Goal: Navigation & Orientation: Find specific page/section

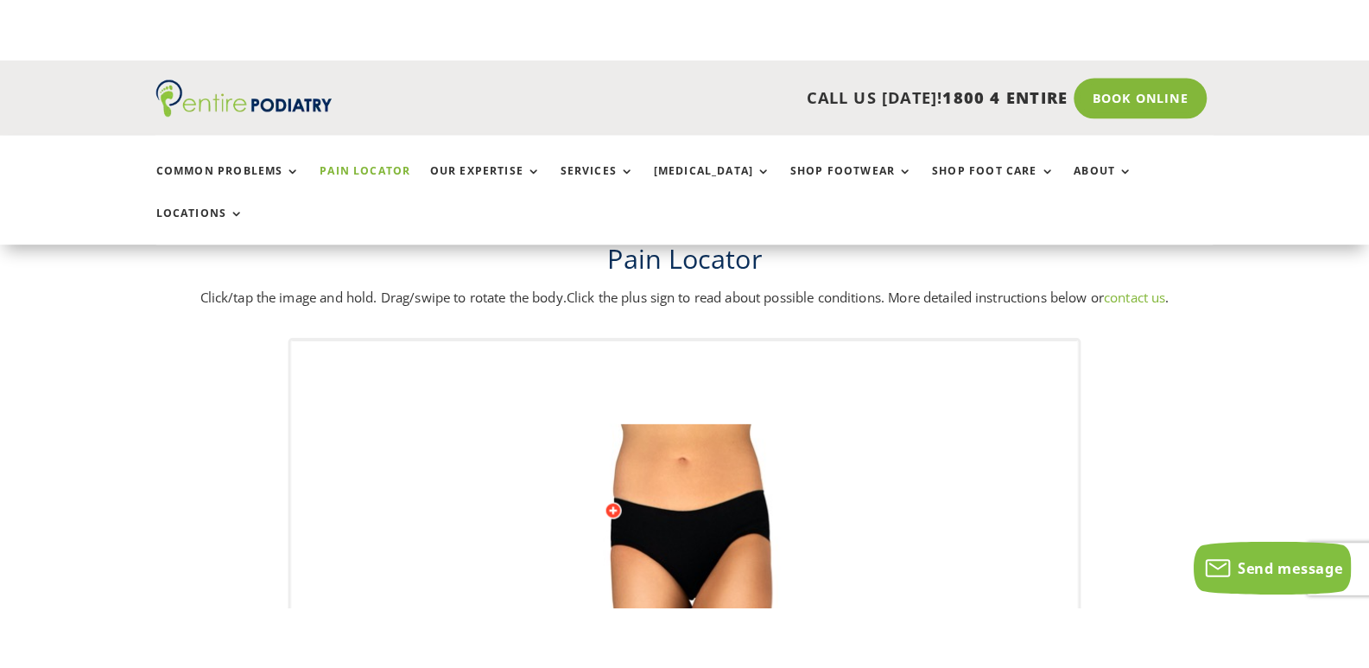
scroll to position [69, 0]
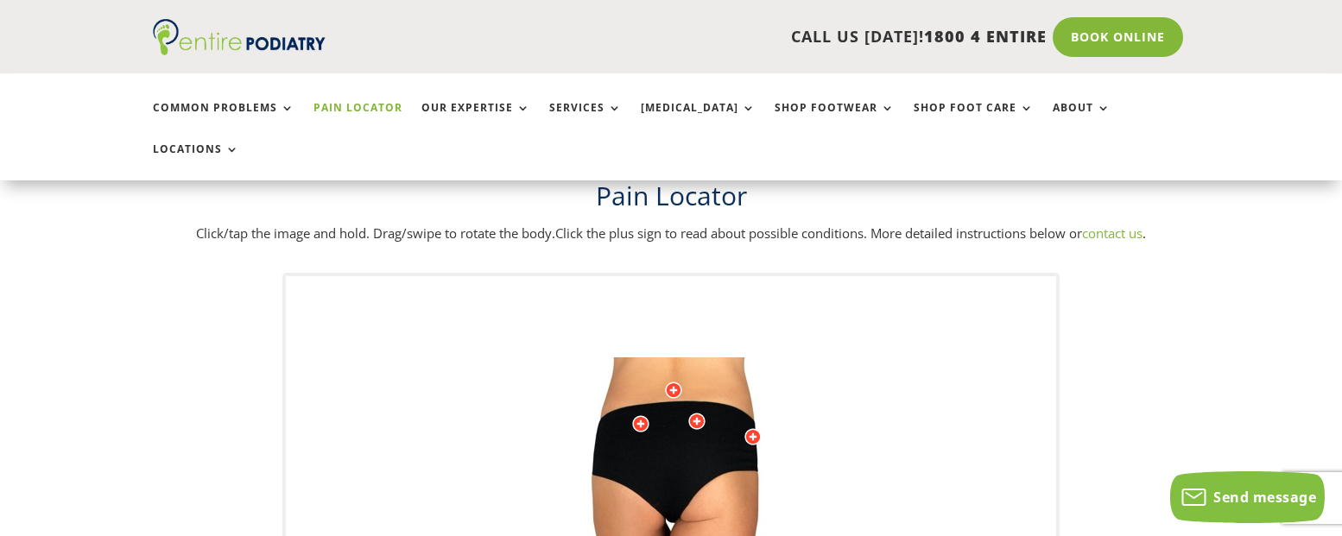
drag, startPoint x: 690, startPoint y: 364, endPoint x: 613, endPoint y: 404, distance: 86.9
drag, startPoint x: 723, startPoint y: 336, endPoint x: 720, endPoint y: 352, distance: 15.9
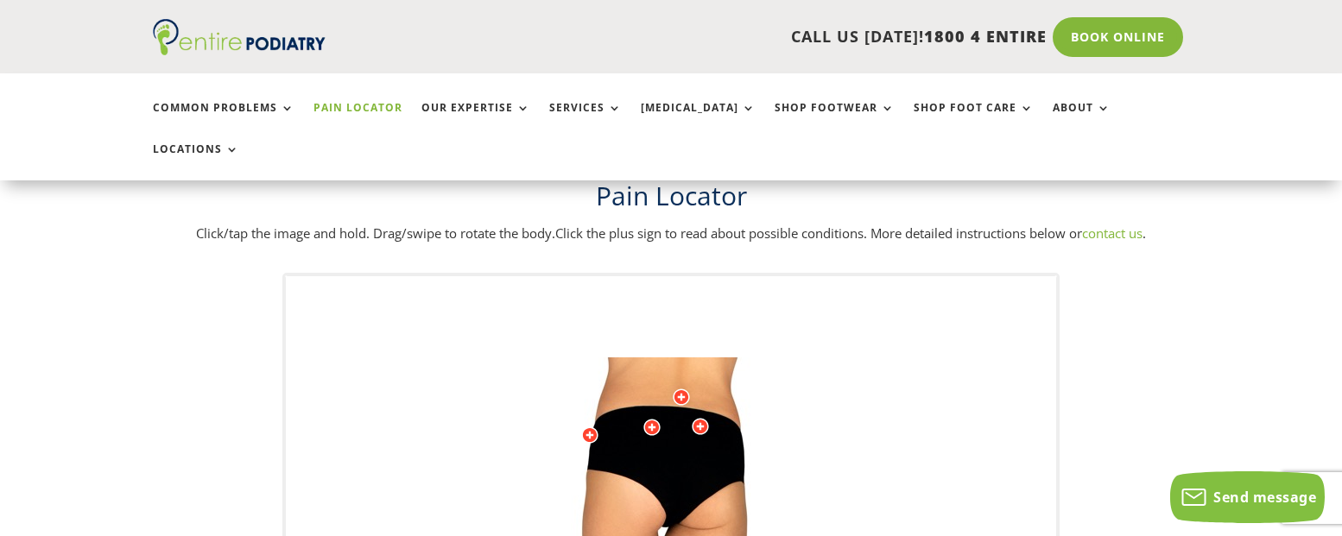
drag, startPoint x: 721, startPoint y: 361, endPoint x: 733, endPoint y: 359, distance: 12.2
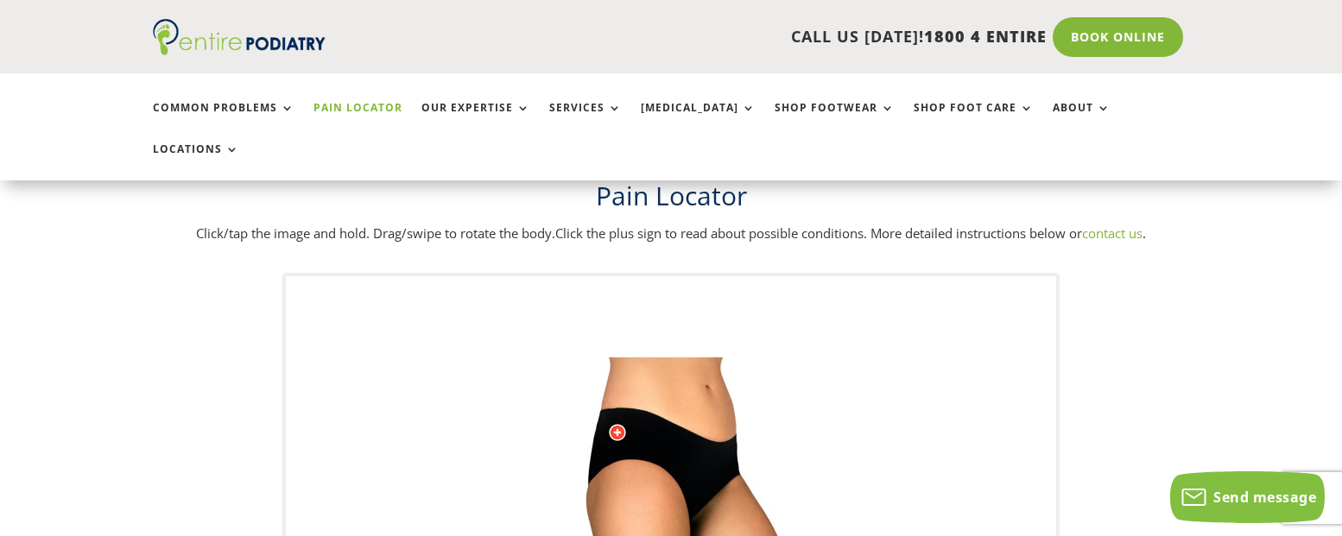
drag, startPoint x: 695, startPoint y: 370, endPoint x: 643, endPoint y: 367, distance: 52.8
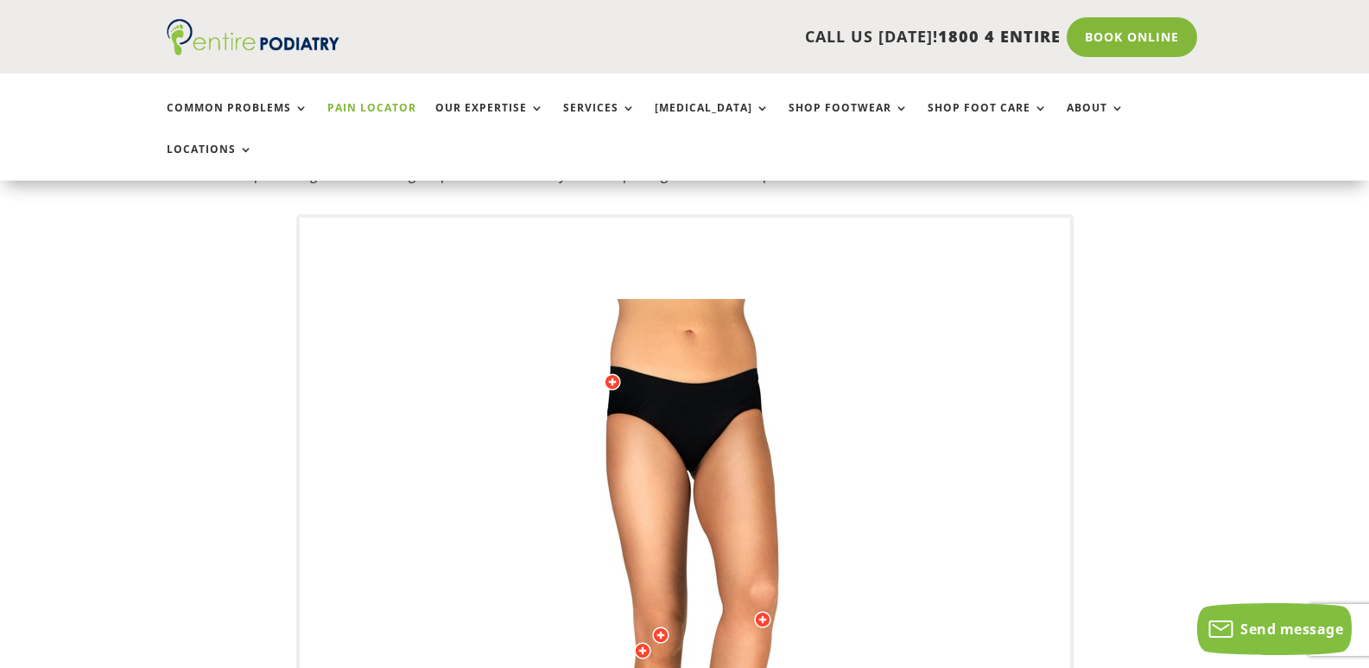
scroll to position [0, 0]
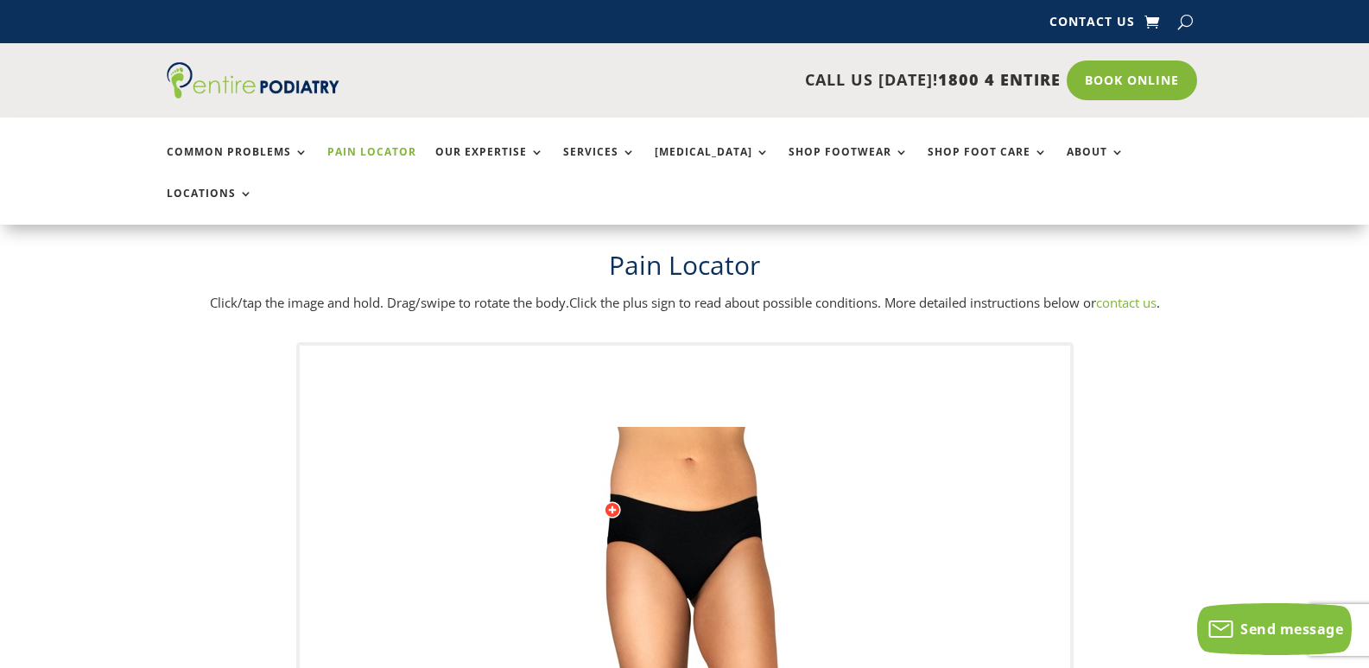
click at [614, 501] on div at bounding box center [612, 509] width 17 height 17
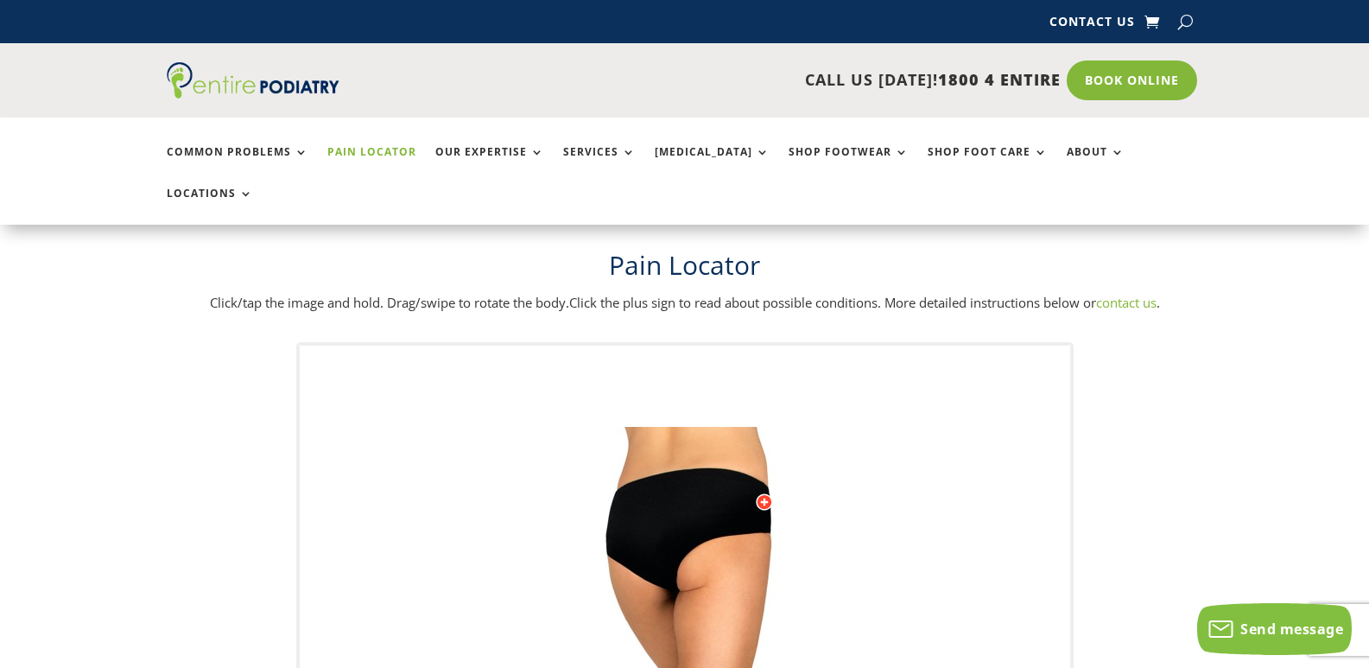
drag, startPoint x: 606, startPoint y: 500, endPoint x: 739, endPoint y: 509, distance: 133.3
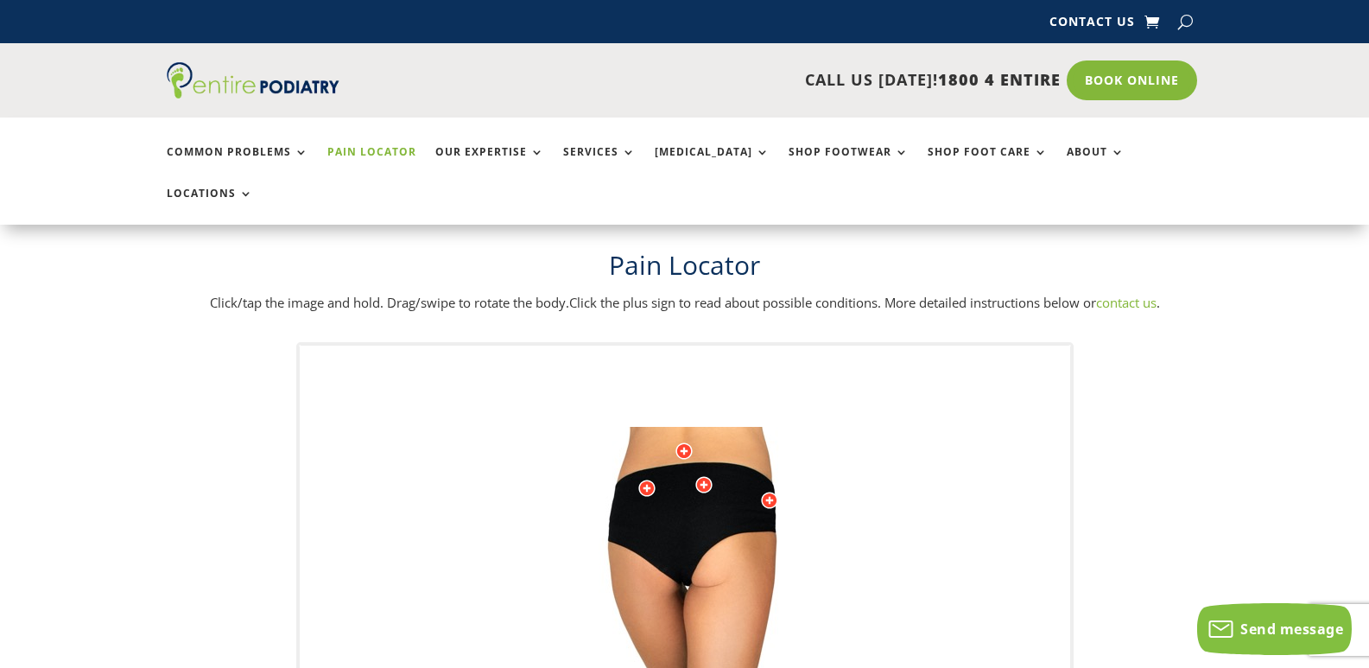
drag, startPoint x: 746, startPoint y: 447, endPoint x: 734, endPoint y: 449, distance: 12.2
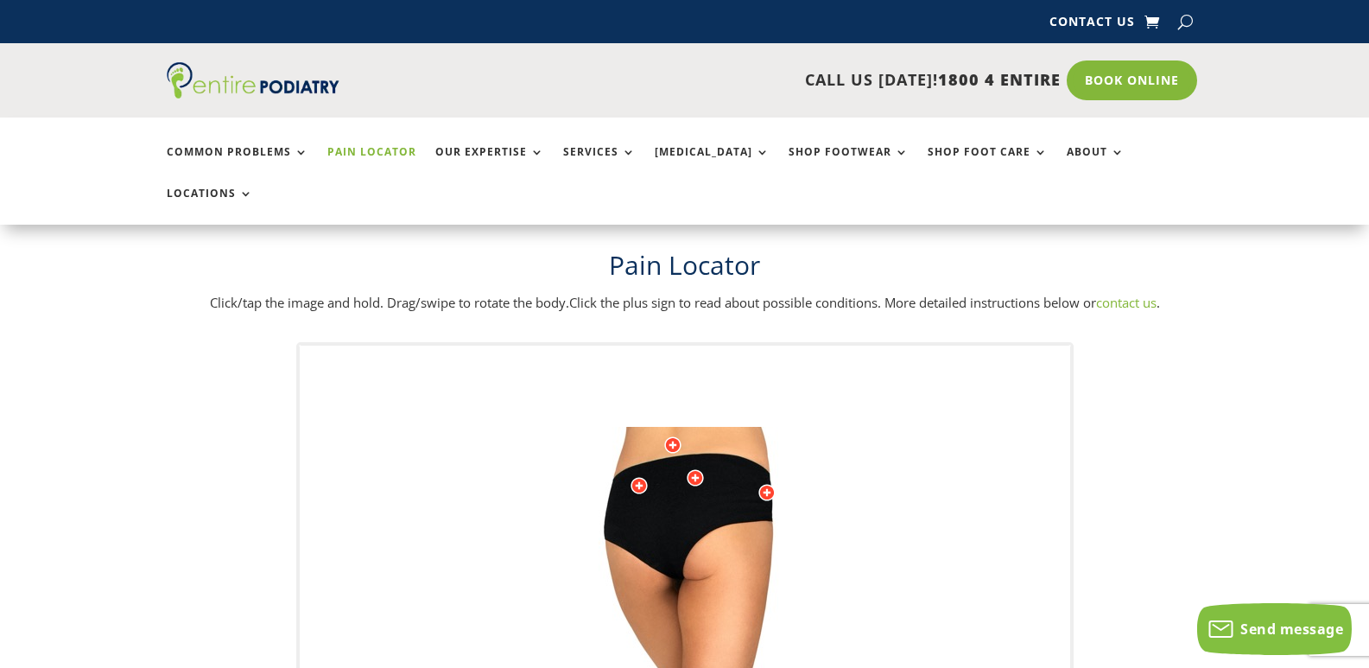
click at [691, 469] on div at bounding box center [695, 477] width 17 height 17
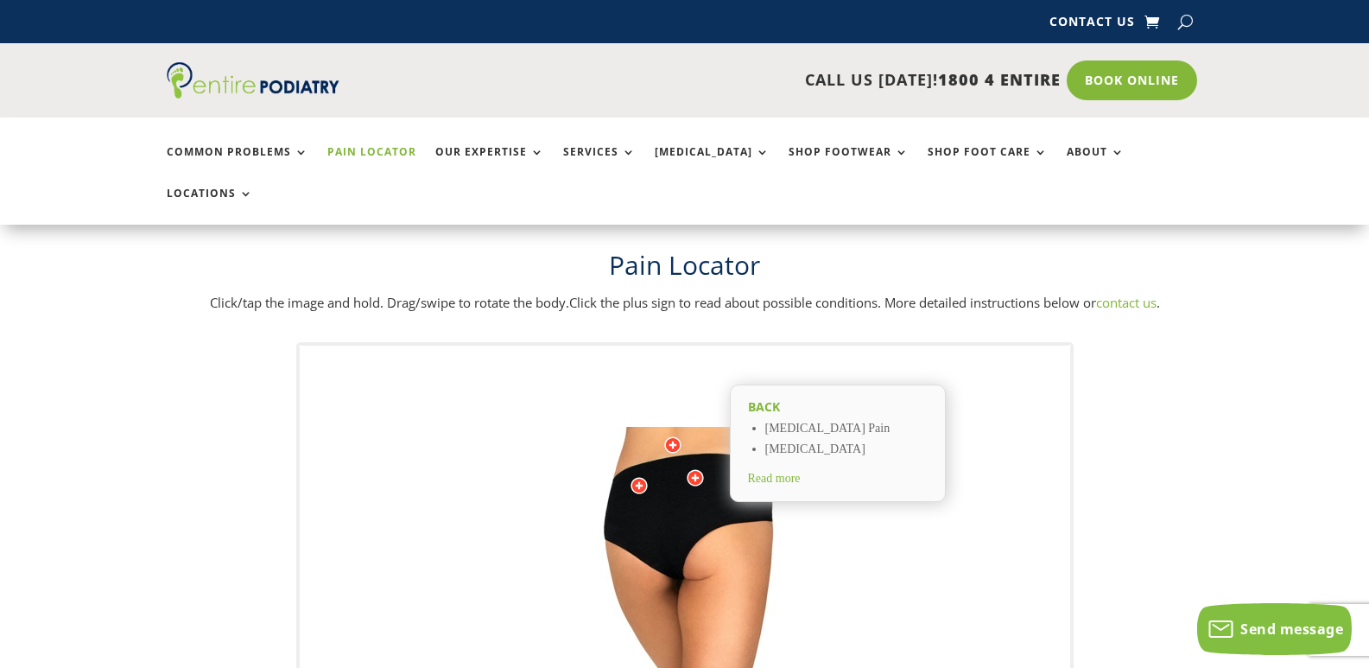
click at [689, 469] on div at bounding box center [695, 477] width 17 height 17
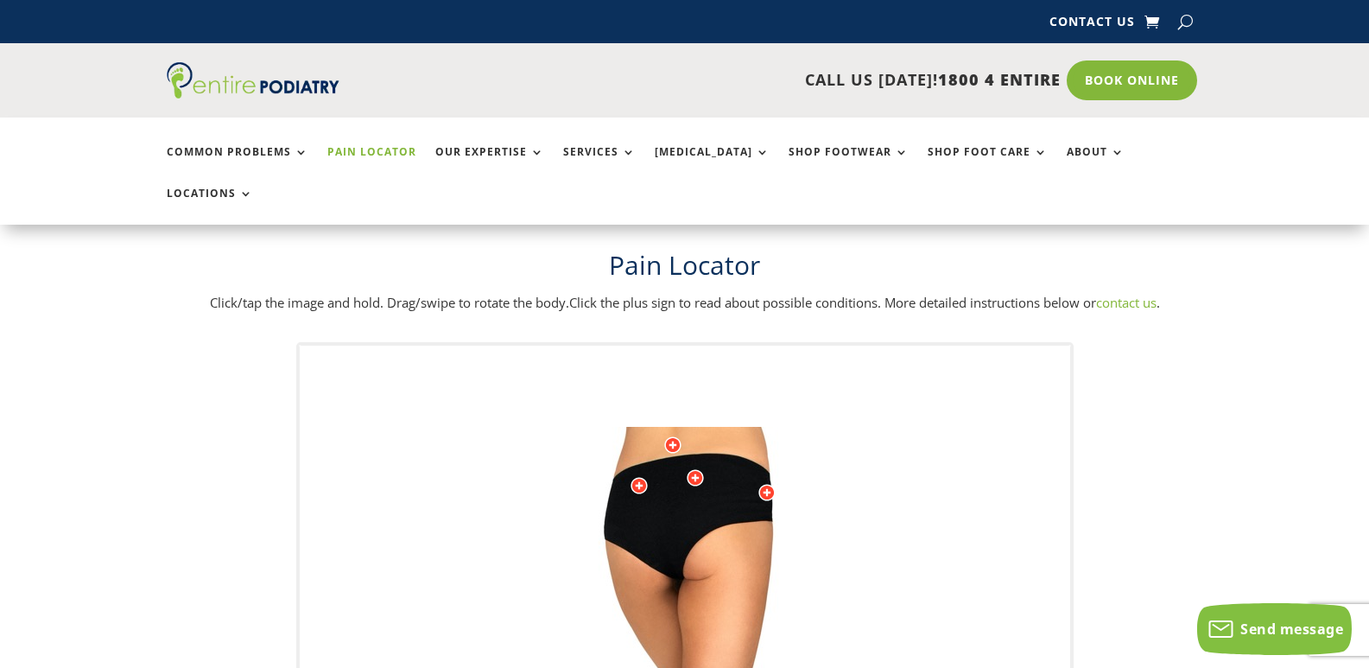
click at [677, 436] on div at bounding box center [672, 444] width 17 height 17
click at [669, 436] on div at bounding box center [672, 444] width 17 height 17
click at [770, 484] on div at bounding box center [766, 492] width 17 height 17
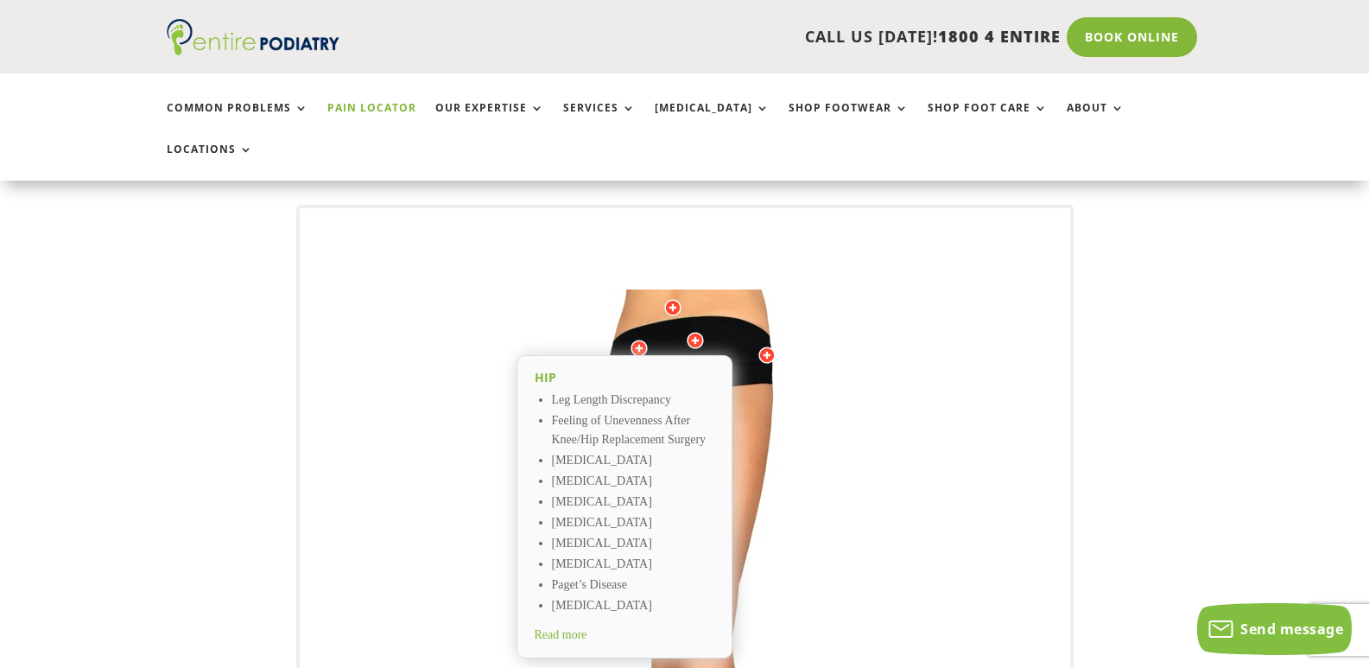
scroll to position [138, 0]
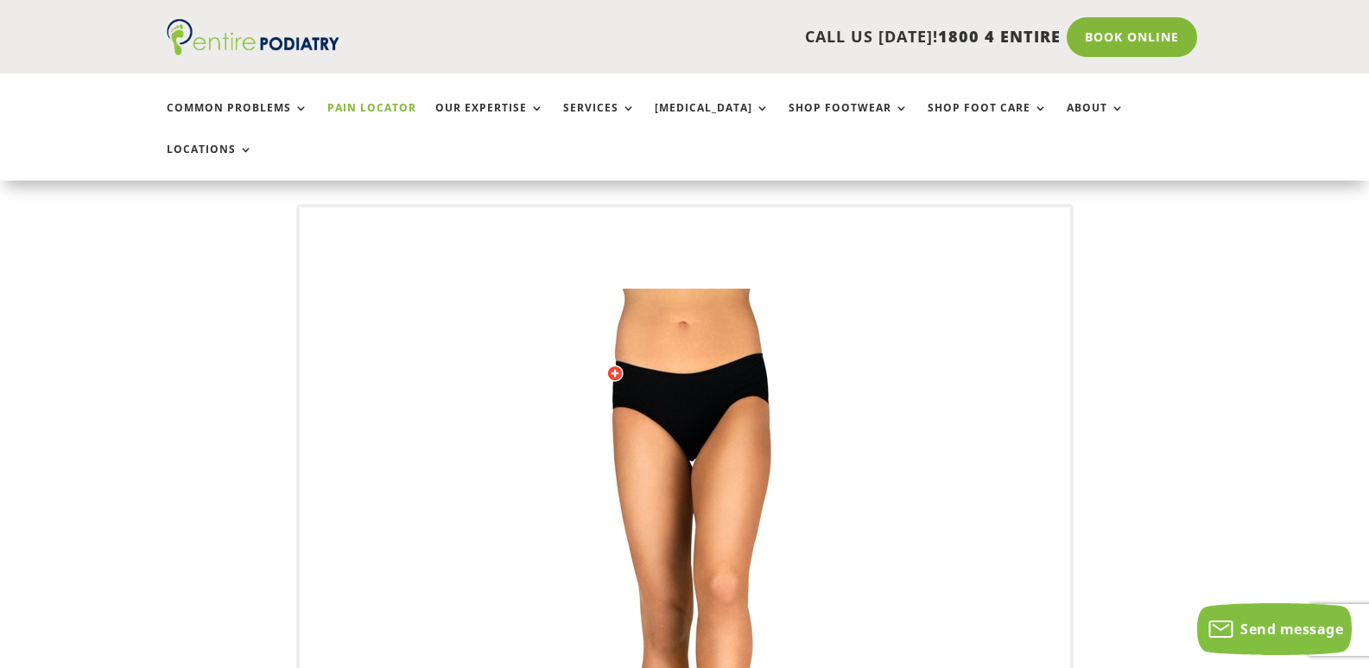
drag, startPoint x: 814, startPoint y: 405, endPoint x: 720, endPoint y: 416, distance: 94.0
click at [720, 416] on img at bounding box center [685, 634] width 477 height 691
click at [695, 364] on img at bounding box center [685, 634] width 477 height 691
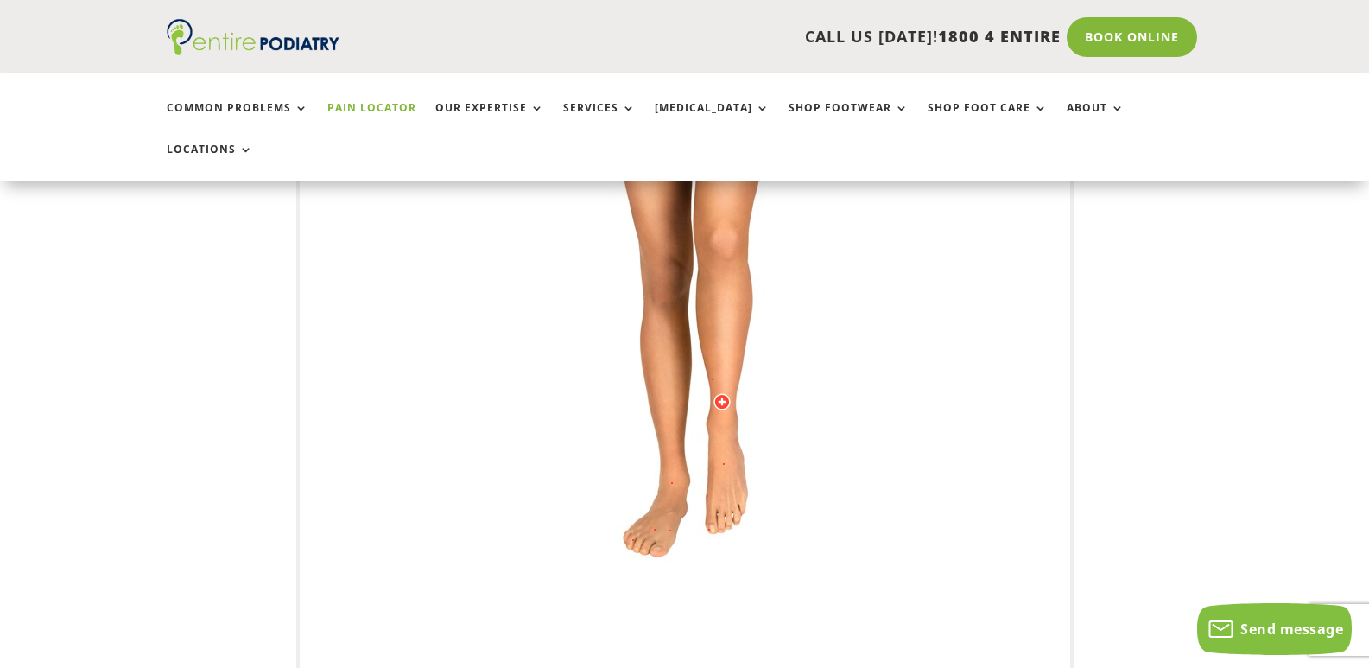
scroll to position [484, 0]
